Goal: Task Accomplishment & Management: Use online tool/utility

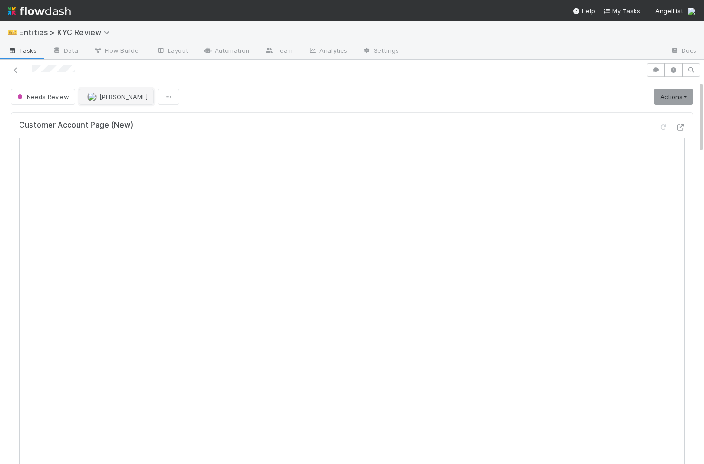
click at [96, 99] on span "[PERSON_NAME]" at bounding box center [117, 97] width 60 height 8
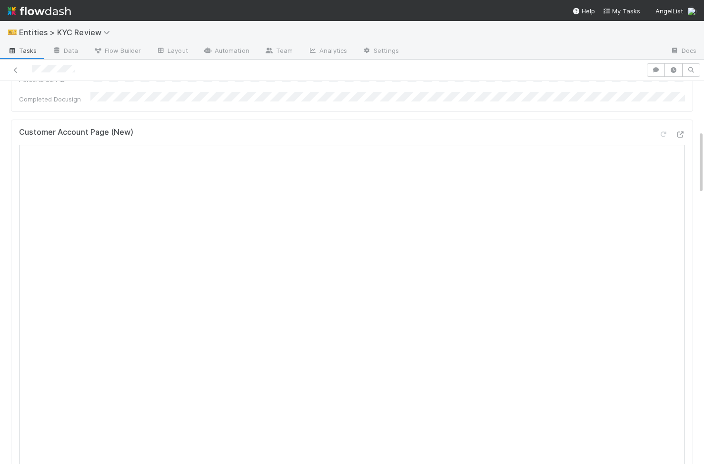
scroll to position [299, 0]
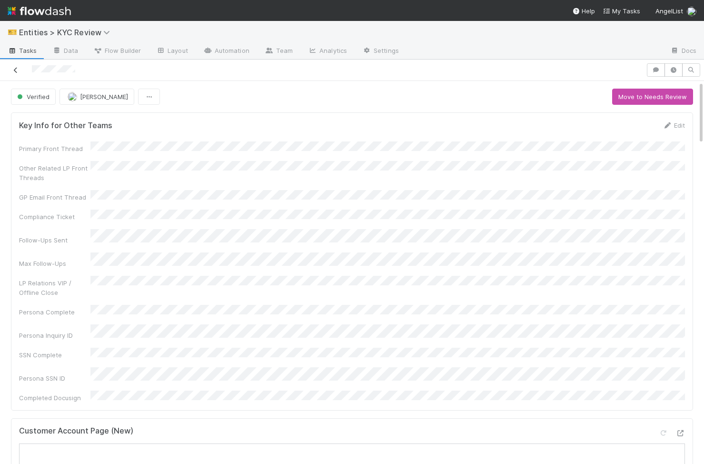
click at [12, 71] on icon at bounding box center [16, 70] width 10 height 6
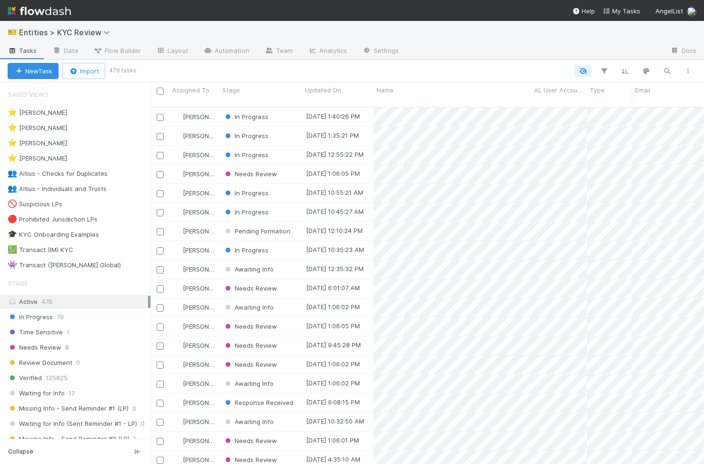
scroll to position [364, 554]
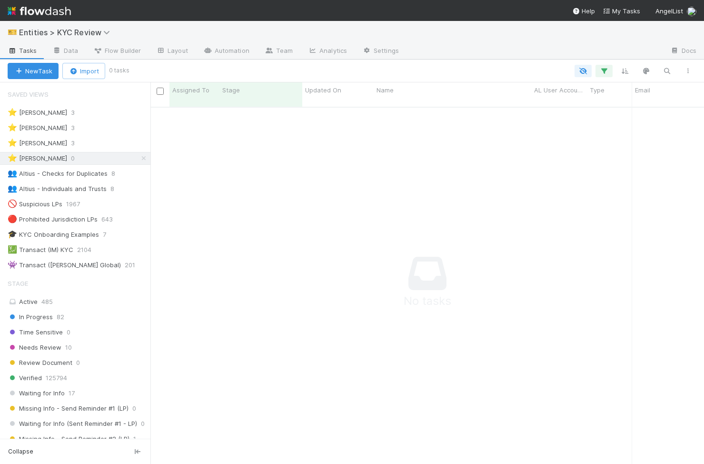
scroll to position [364, 554]
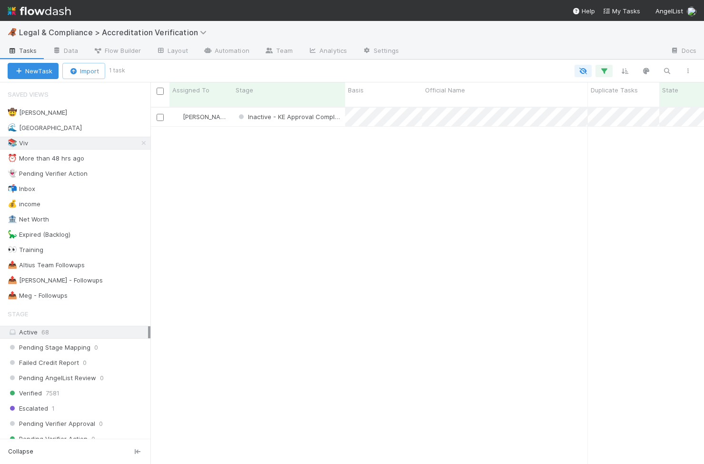
scroll to position [0, 0]
